Goal: Task Accomplishment & Management: Manage account settings

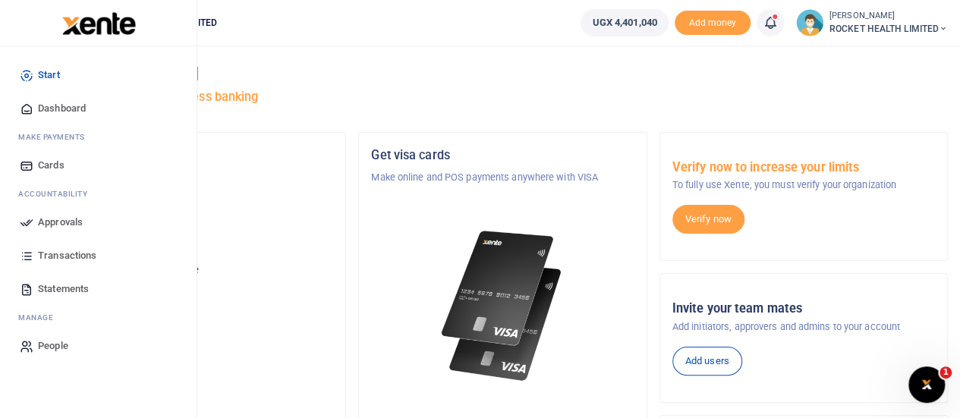
click at [59, 229] on span "Approvals" at bounding box center [60, 222] width 45 height 15
click at [74, 218] on span "Approvals" at bounding box center [60, 222] width 45 height 15
click at [35, 221] on link "Approvals" at bounding box center [98, 222] width 172 height 33
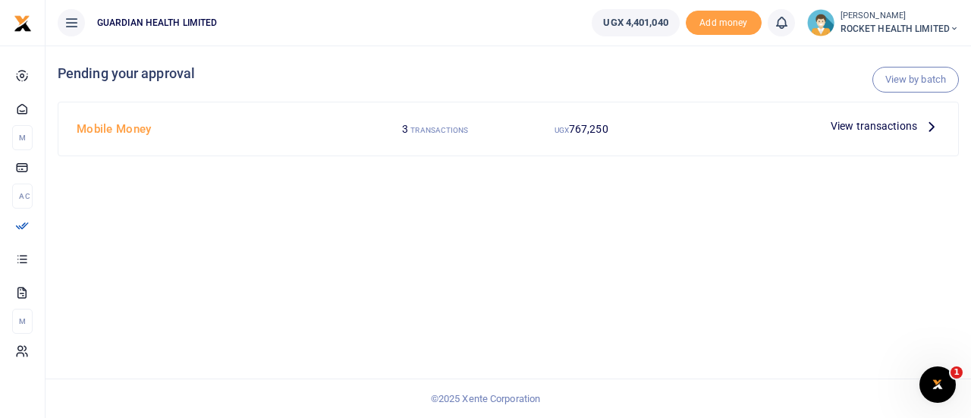
click at [913, 119] on span "View transactions" at bounding box center [874, 126] width 86 height 17
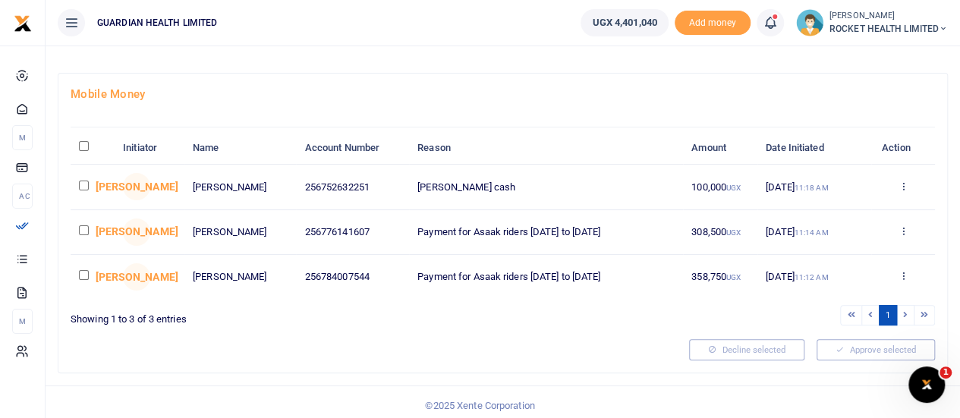
scroll to position [64, 0]
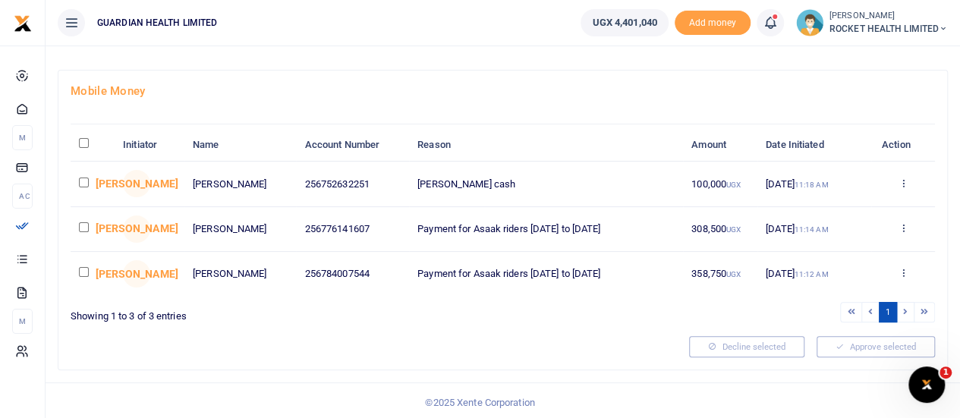
click at [83, 181] on input "checkbox" at bounding box center [84, 182] width 10 height 10
drag, startPoint x: 81, startPoint y: 181, endPoint x: 90, endPoint y: 178, distance: 9.4
click at [82, 180] on input "checkbox" at bounding box center [84, 182] width 10 height 10
checkbox input "false"
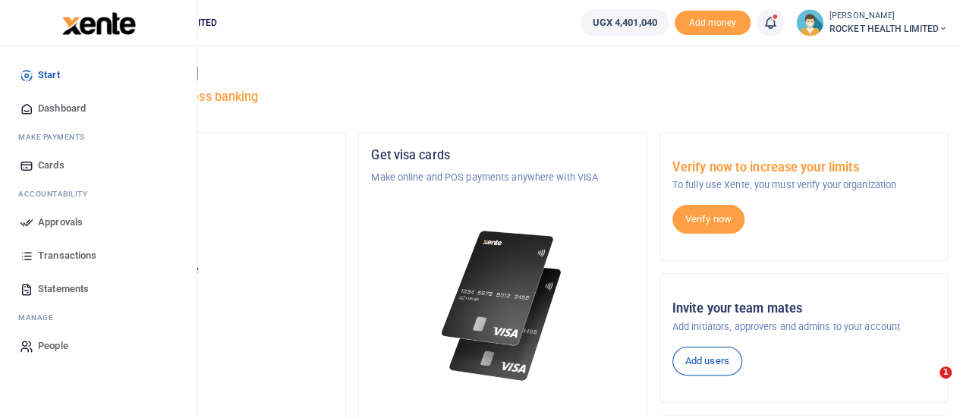
click at [69, 225] on span "Approvals" at bounding box center [60, 222] width 45 height 15
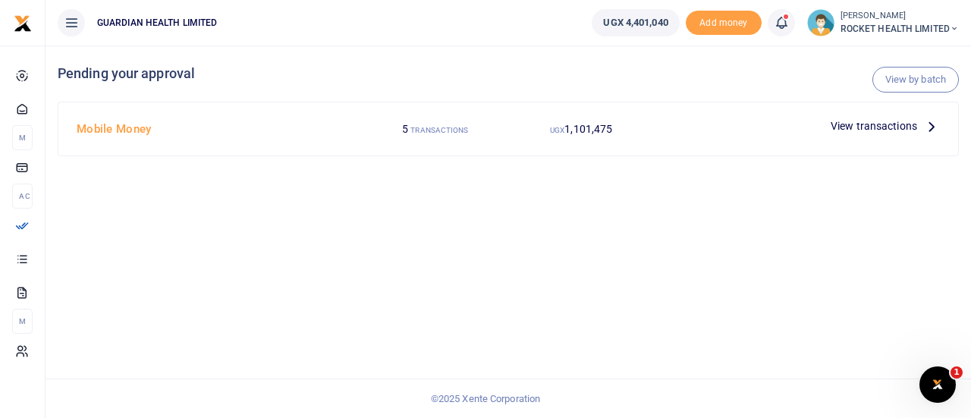
click at [904, 125] on span "View transactions" at bounding box center [874, 126] width 86 height 17
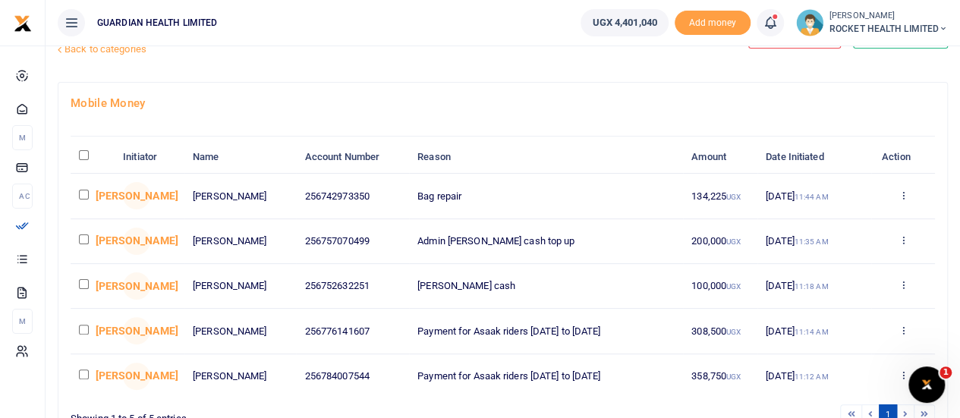
scroll to position [76, 0]
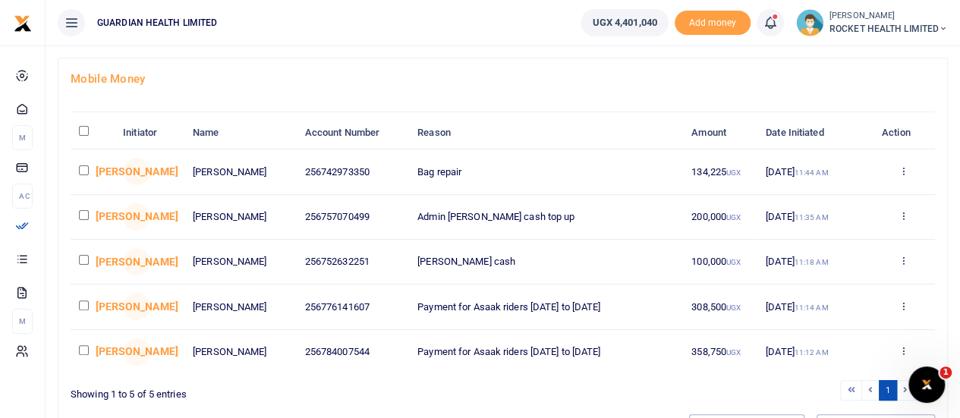
click at [80, 127] on input "\a \a : activate to sort column descending" at bounding box center [84, 131] width 10 height 10
checkbox input "true"
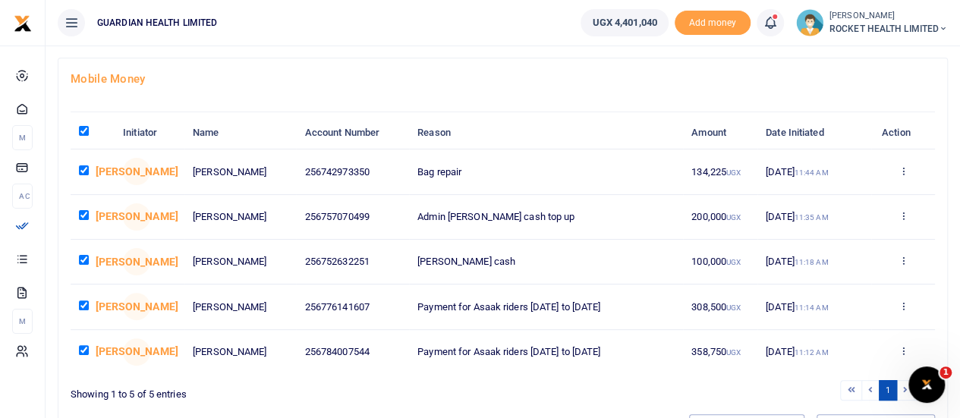
checkbox input "true"
click at [82, 131] on input "\a \a : activate to sort column descending" at bounding box center [84, 131] width 10 height 10
checkbox input "false"
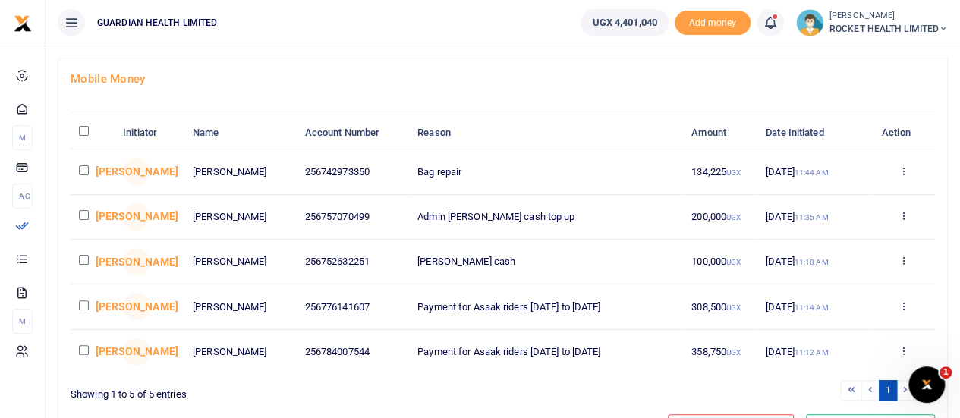
checkbox input "false"
click at [85, 213] on input "checkbox" at bounding box center [84, 215] width 10 height 10
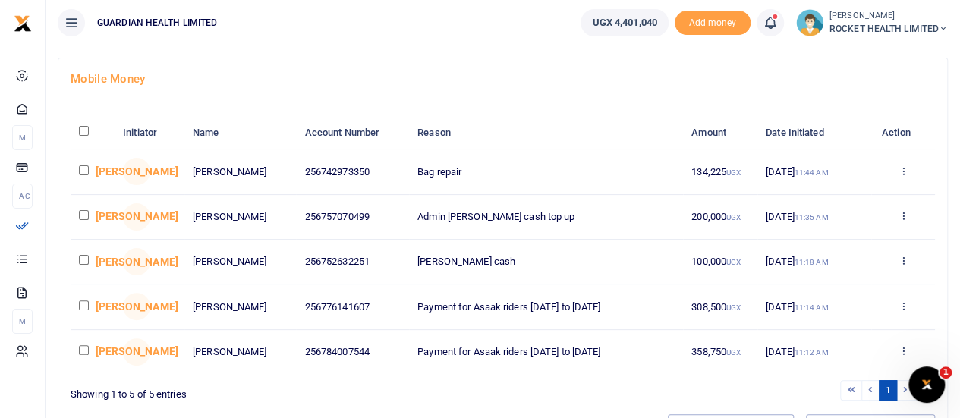
checkbox input "true"
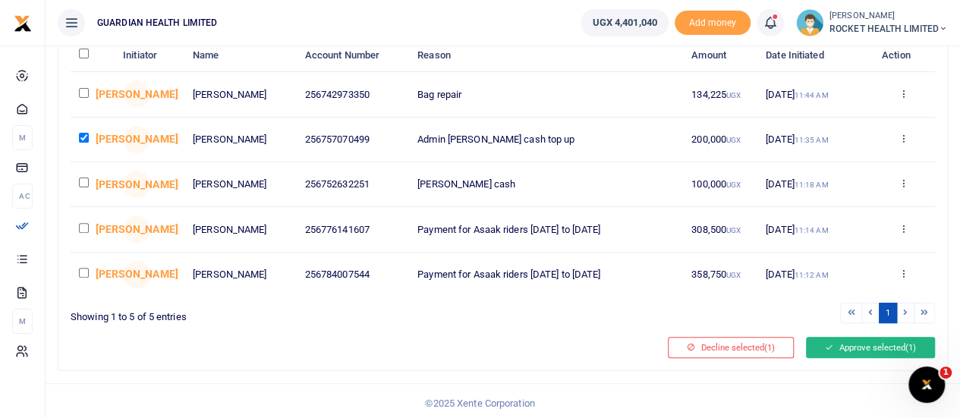
scroll to position [154, 0]
click at [850, 350] on button "Approve selected (1)" at bounding box center [870, 346] width 129 height 21
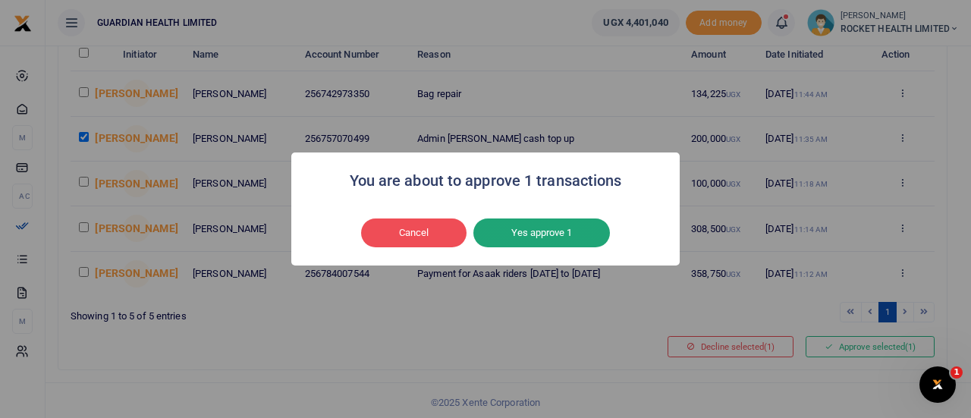
click at [561, 231] on button "Yes approve 1" at bounding box center [541, 232] width 137 height 29
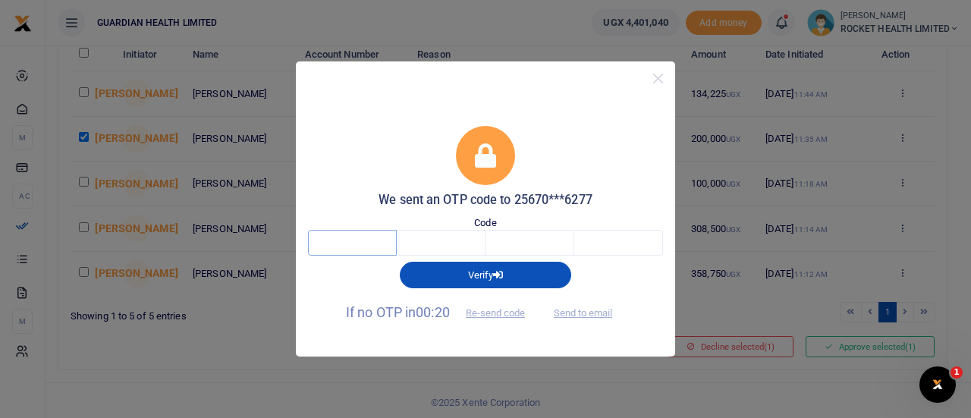
click at [353, 247] on input "text" at bounding box center [352, 243] width 89 height 26
type input "7"
type input "0"
type input "1"
type input "6"
